Goal: Transaction & Acquisition: Purchase product/service

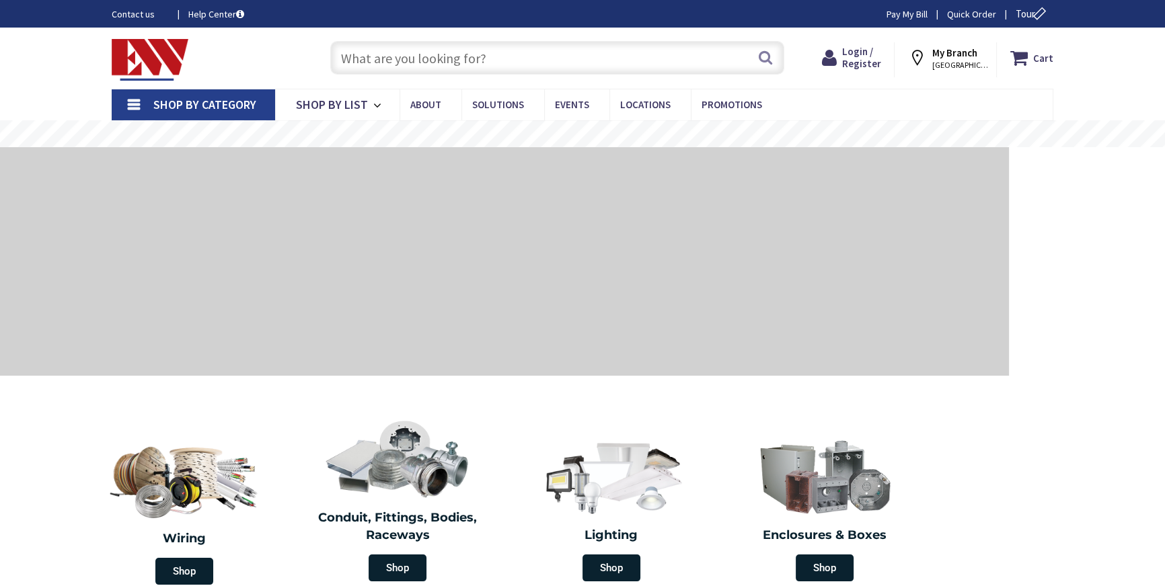
click at [135, 104] on link "Shop By Category" at bounding box center [193, 104] width 163 height 31
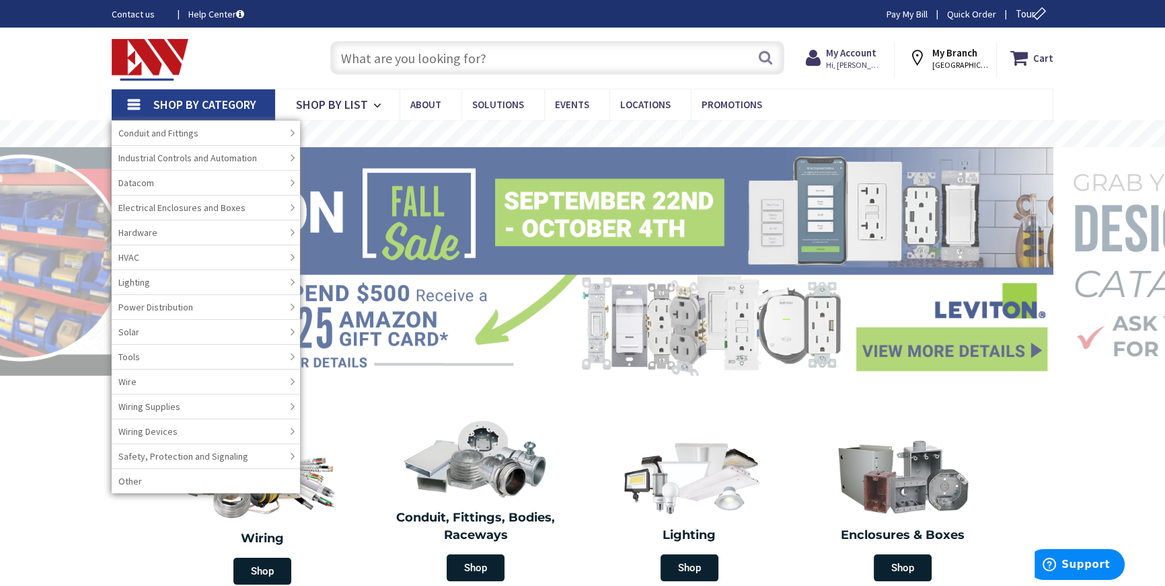
click at [117, 98] on link "Shop By Category" at bounding box center [193, 104] width 163 height 31
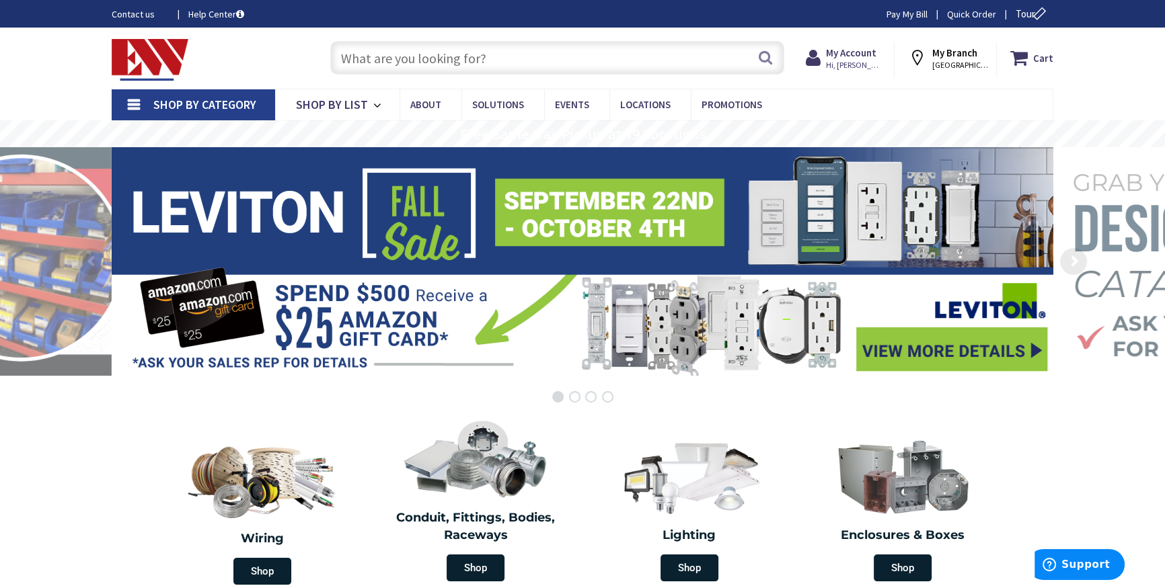
click at [137, 95] on link "Shop By Category" at bounding box center [193, 104] width 163 height 31
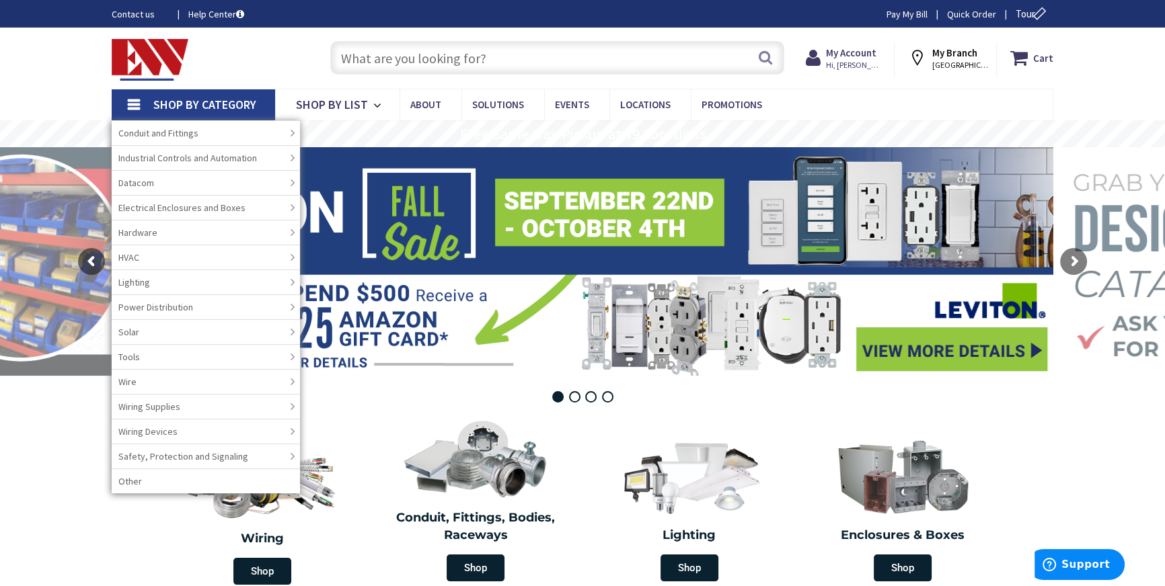
click at [137, 95] on link "Shop By Category" at bounding box center [193, 104] width 163 height 31
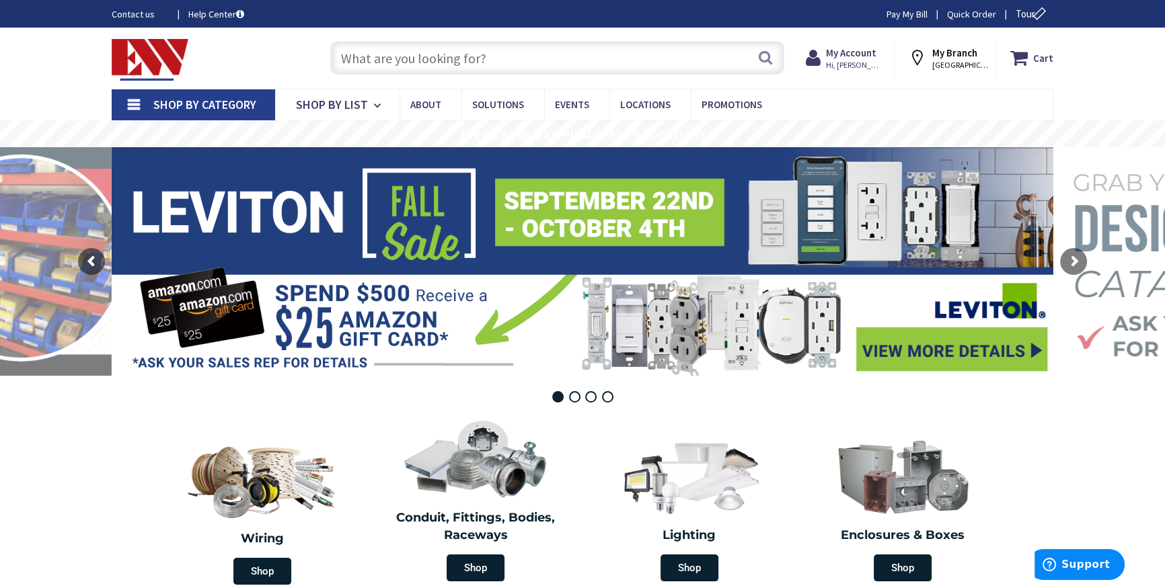
click at [461, 50] on input "text" at bounding box center [557, 58] width 454 height 34
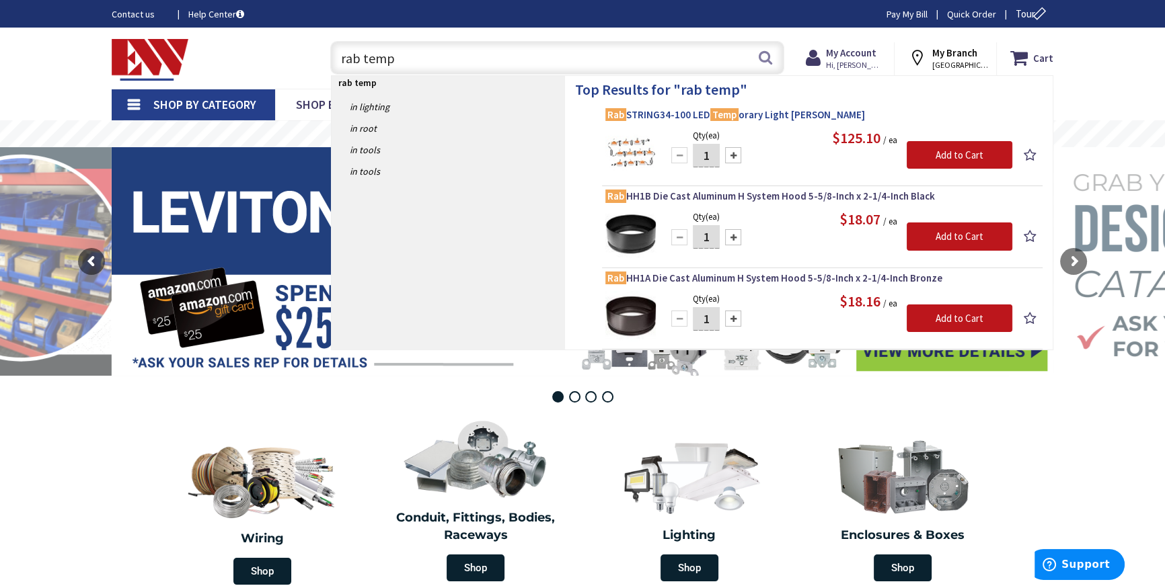
type input "rab temp"
click at [774, 112] on span "Rab STRING34-100 LED Temp orary Light Stringer" at bounding box center [822, 114] width 434 height 13
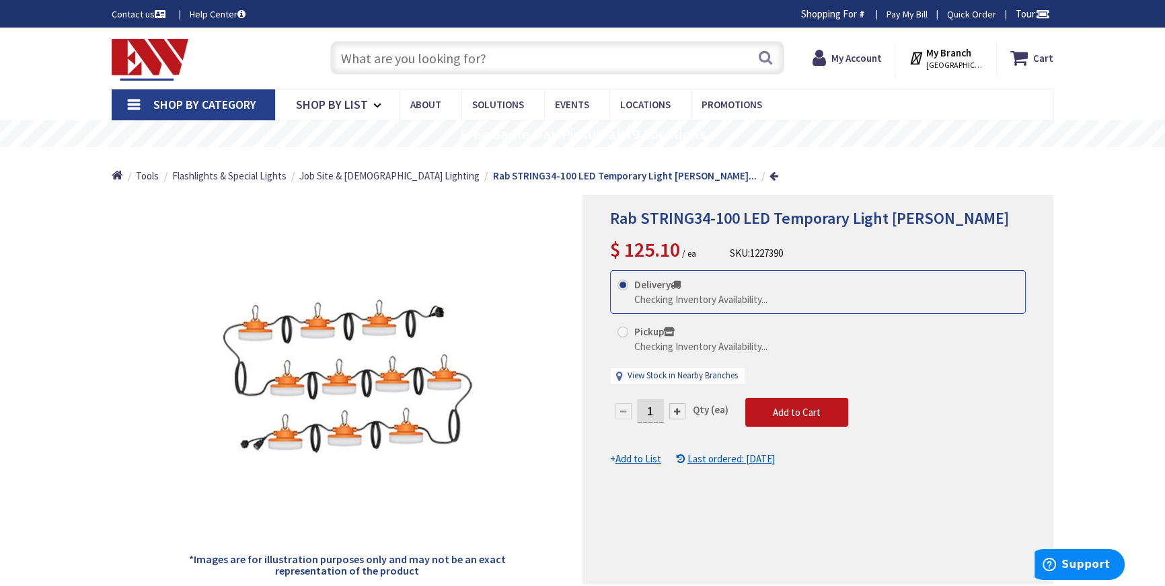
drag, startPoint x: 656, startPoint y: 413, endPoint x: 627, endPoint y: 418, distance: 30.1
click at [627, 418] on div "1" at bounding box center [650, 411] width 81 height 27
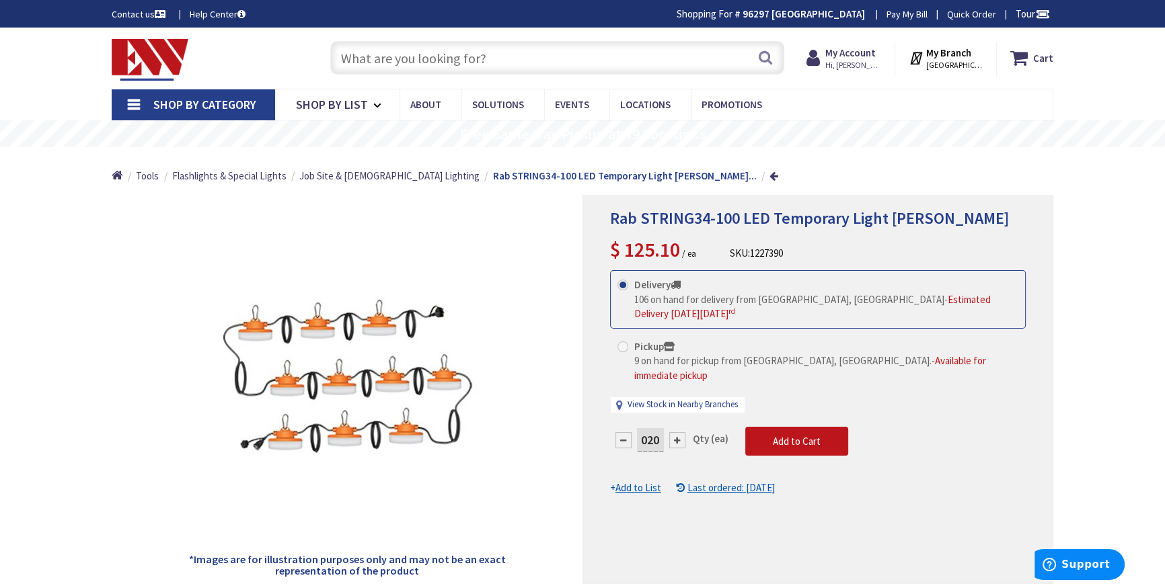
type input "020"
click at [729, 531] on div "Rab STRING34-100 LED Temporary Light Stringer $ 125.10 / ea SKU: 1227390 This p…" at bounding box center [817, 389] width 471 height 389
click at [809, 435] on span "Add to Cart" at bounding box center [797, 441] width 48 height 13
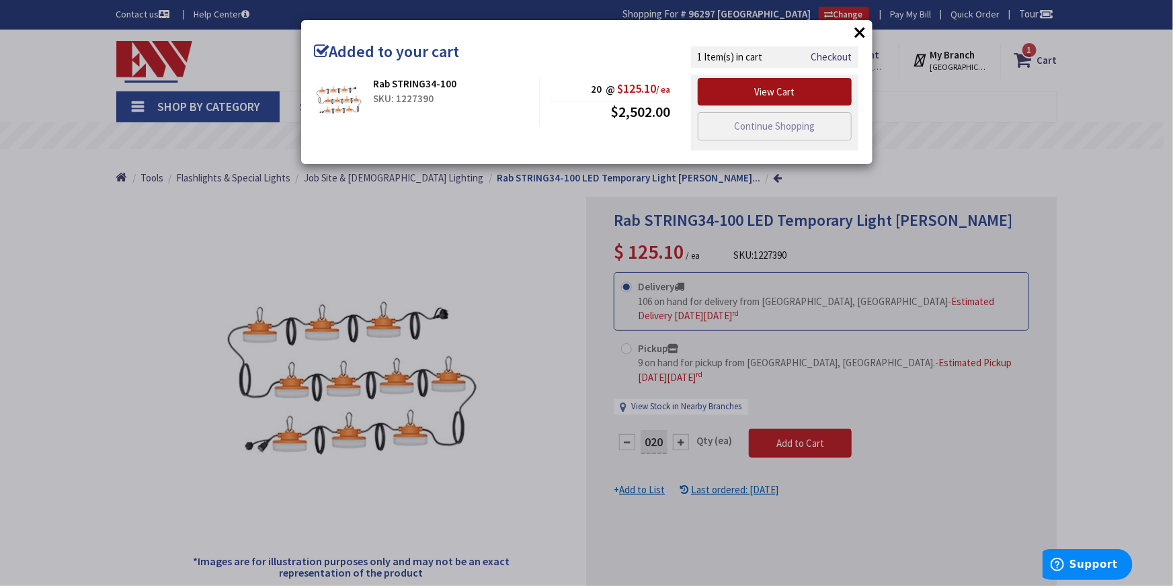
click at [781, 93] on link "View Cart" at bounding box center [775, 92] width 155 height 28
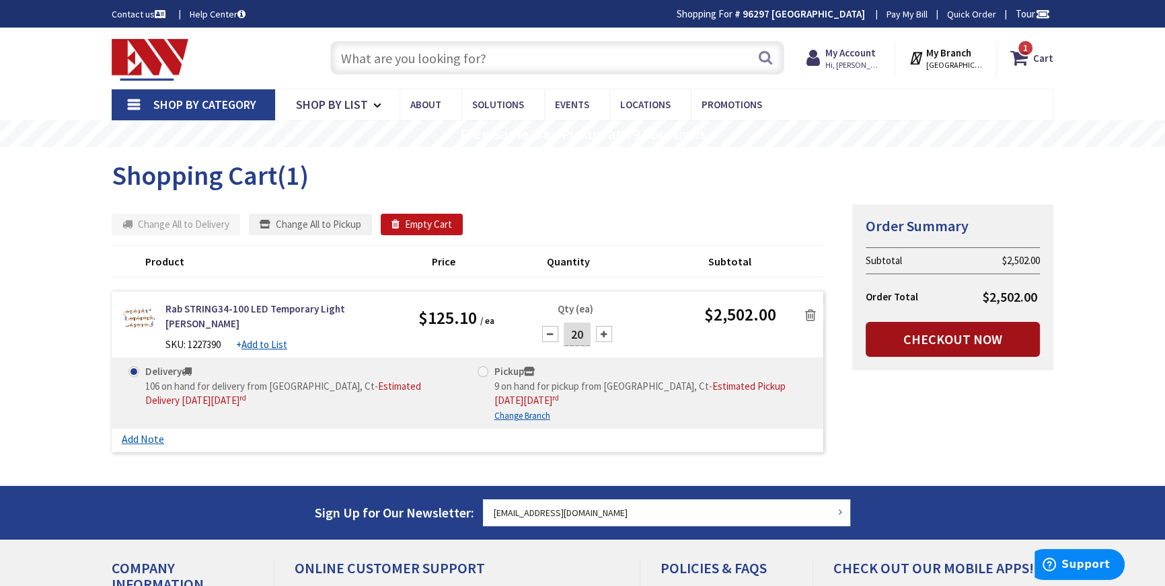
click at [946, 338] on link "Checkout Now" at bounding box center [952, 339] width 174 height 35
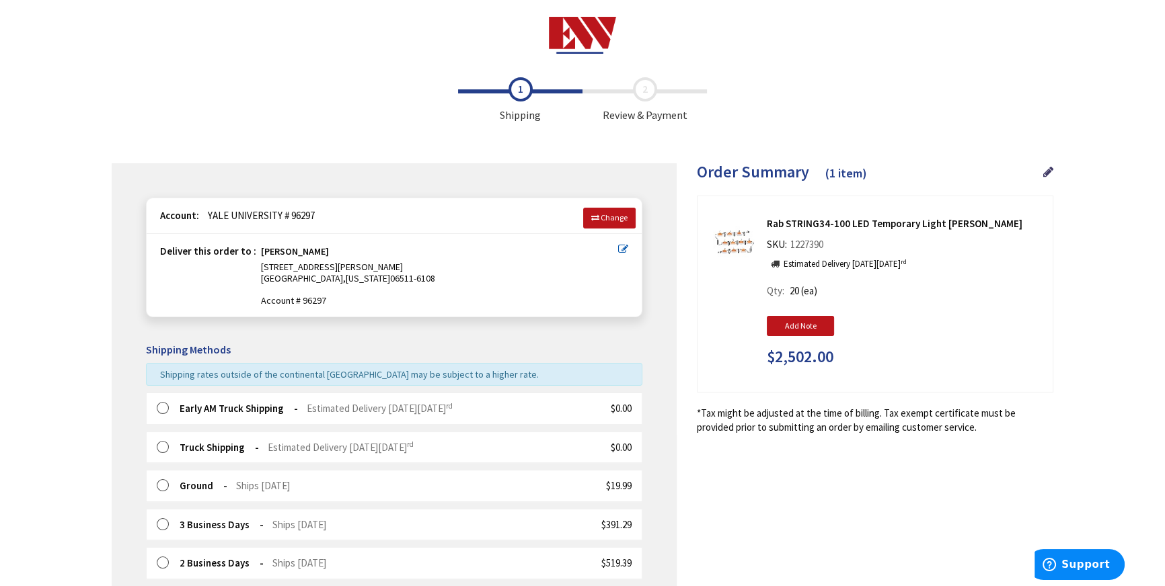
click at [202, 408] on strong "Early AM Truck Shipping" at bounding box center [239, 408] width 118 height 13
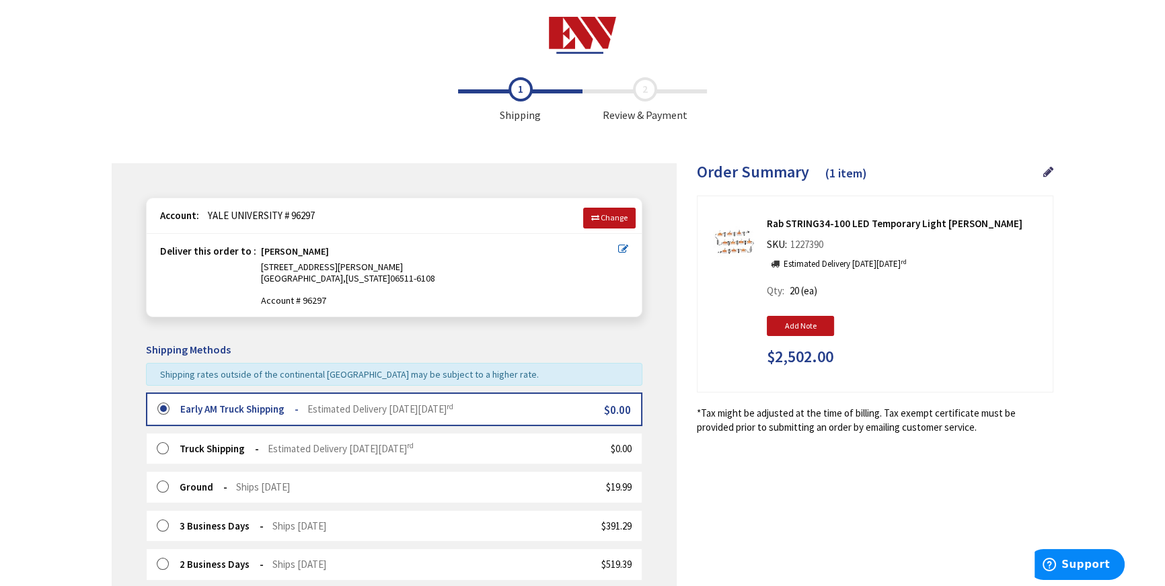
scroll to position [305, 0]
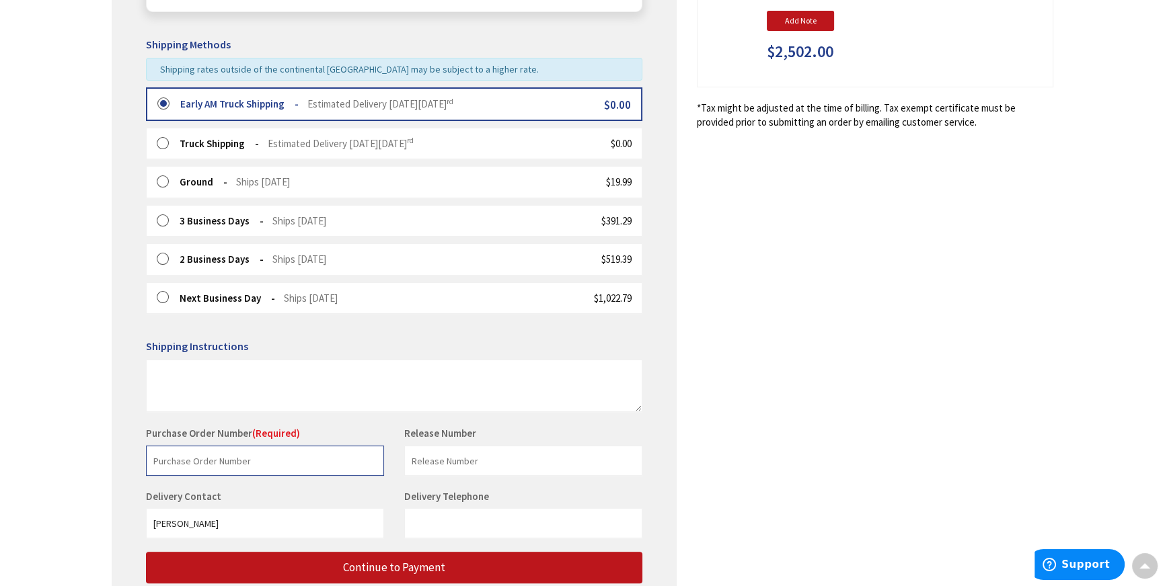
click at [184, 459] on input "text" at bounding box center [265, 461] width 238 height 30
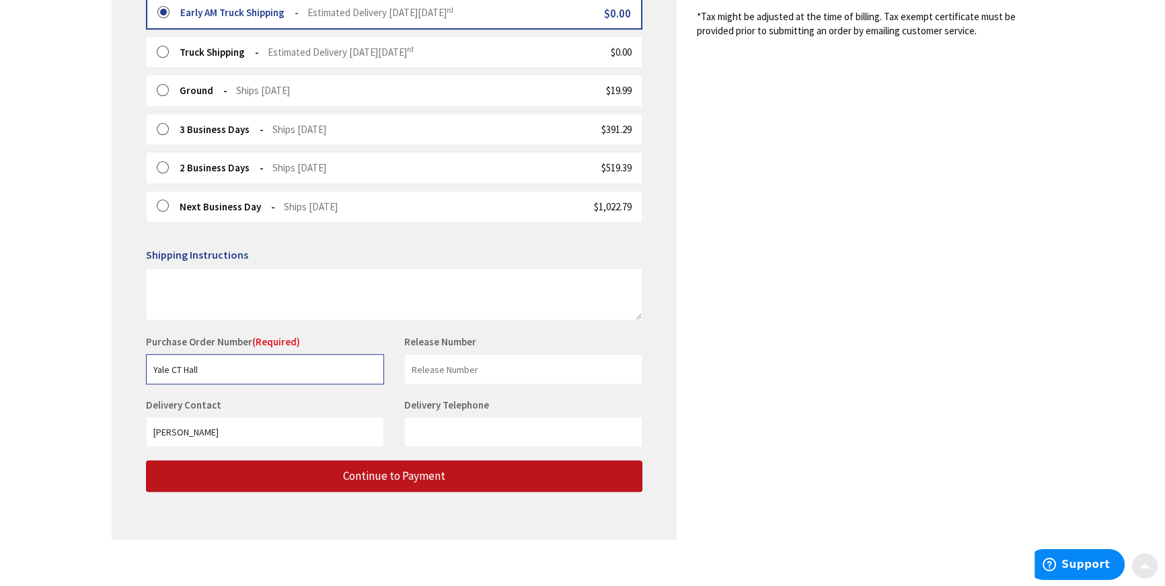
scroll to position [407, 0]
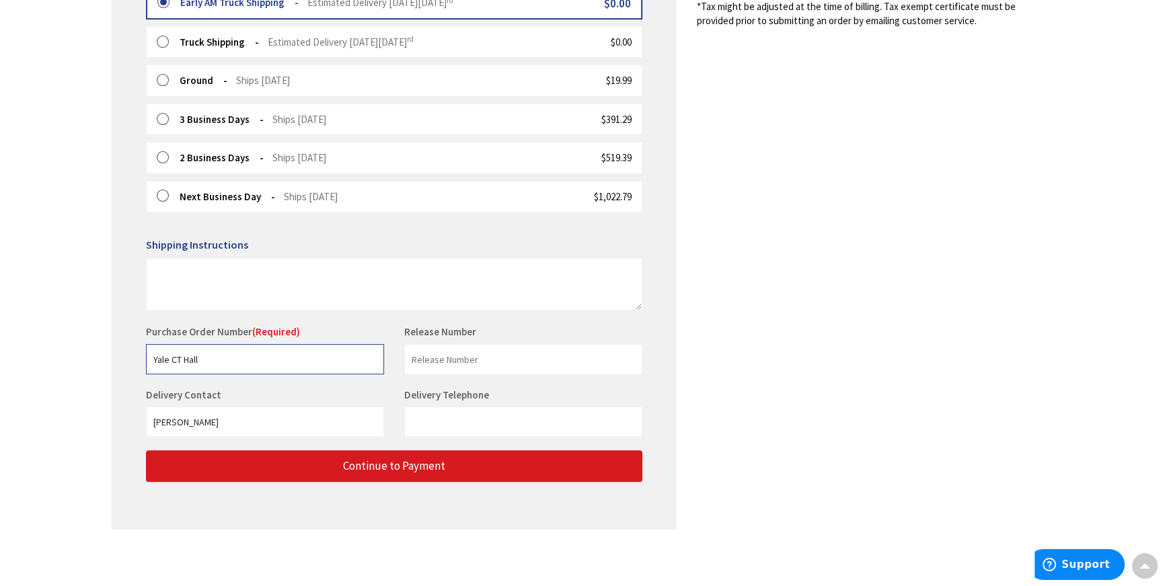
type input "Yale CT Hall"
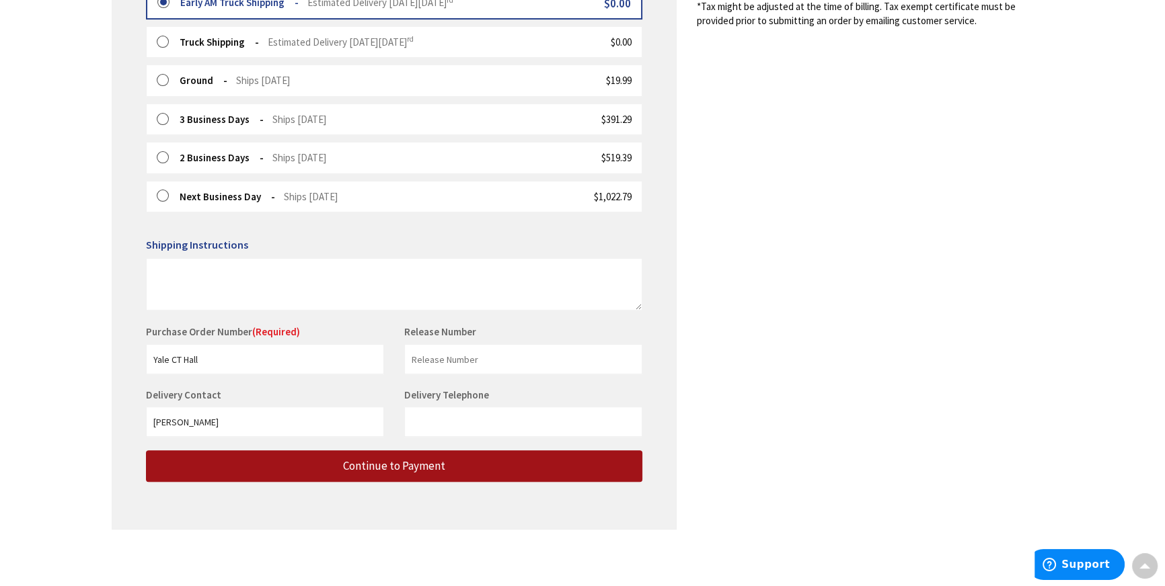
click at [355, 463] on span "Continue to Payment" at bounding box center [394, 466] width 102 height 15
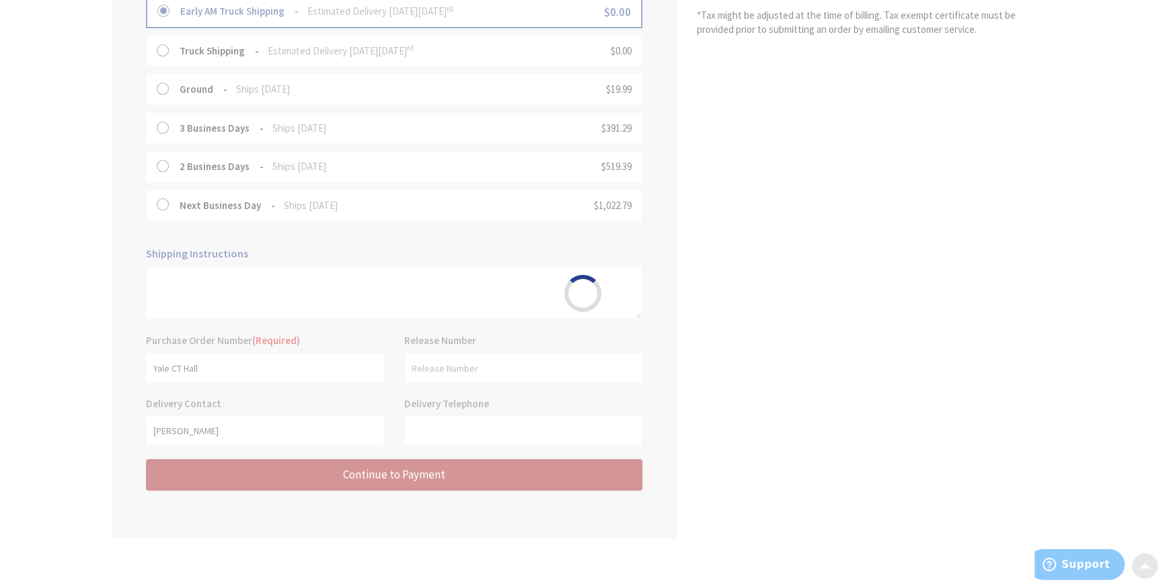
scroll to position [223, 0]
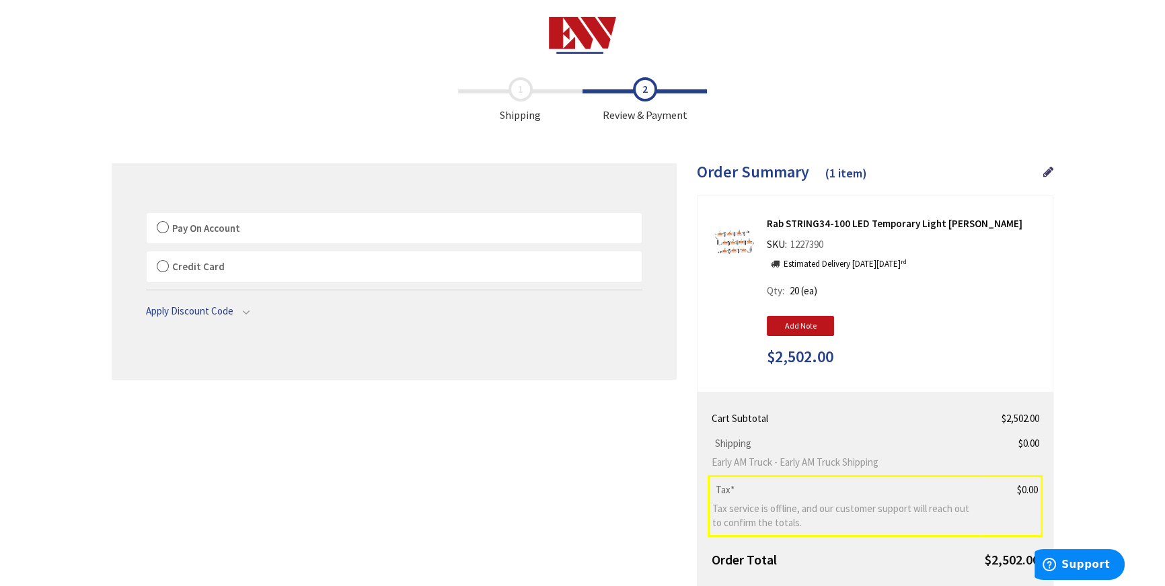
click at [233, 227] on span "Pay On Account" at bounding box center [206, 228] width 68 height 13
click at [147, 216] on input "Pay On Account" at bounding box center [147, 216] width 0 height 0
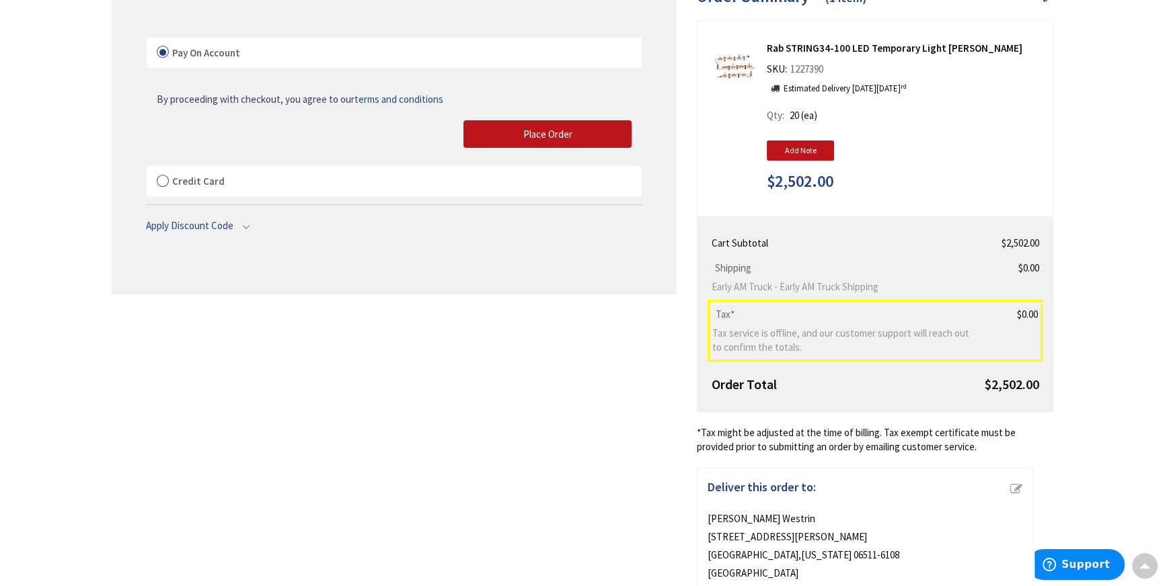
scroll to position [75, 0]
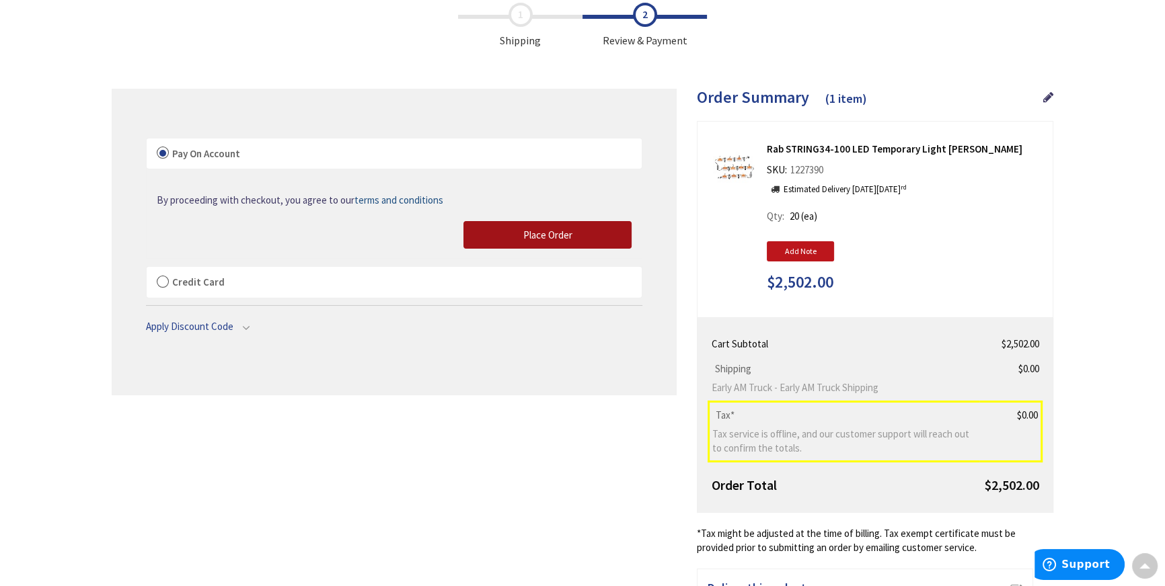
click at [533, 229] on span "Place Order" at bounding box center [547, 235] width 49 height 13
